Goal: Task Accomplishment & Management: Complete application form

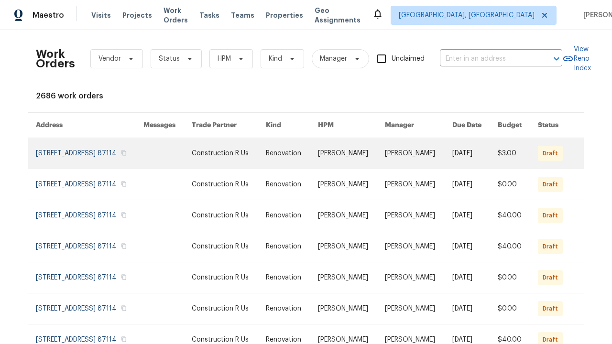
click at [306, 165] on link at bounding box center [292, 153] width 52 height 31
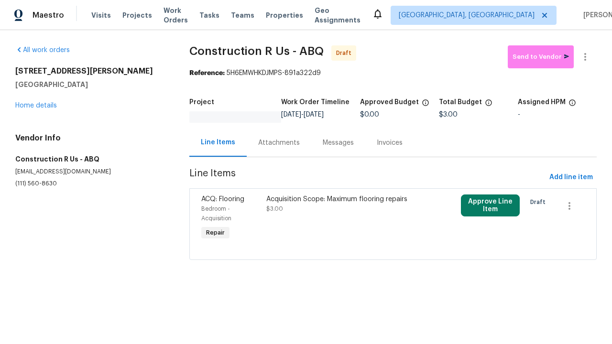
click at [393, 219] on div "Acquisition Scope: Maximum flooring repairs $3.00" at bounding box center [344, 219] width 162 height 54
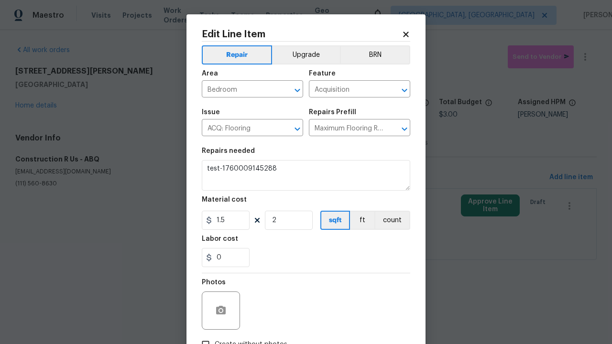
type textarea "Acquisition Scope: Maximum flooring repairs"
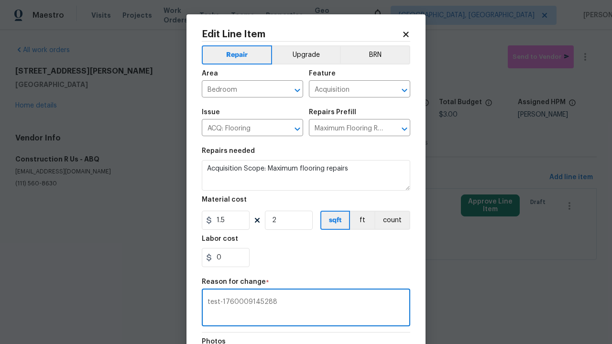
type textarea "test-1760009145288"
checkbox input "true"
